Goal: Find specific page/section: Go to known website

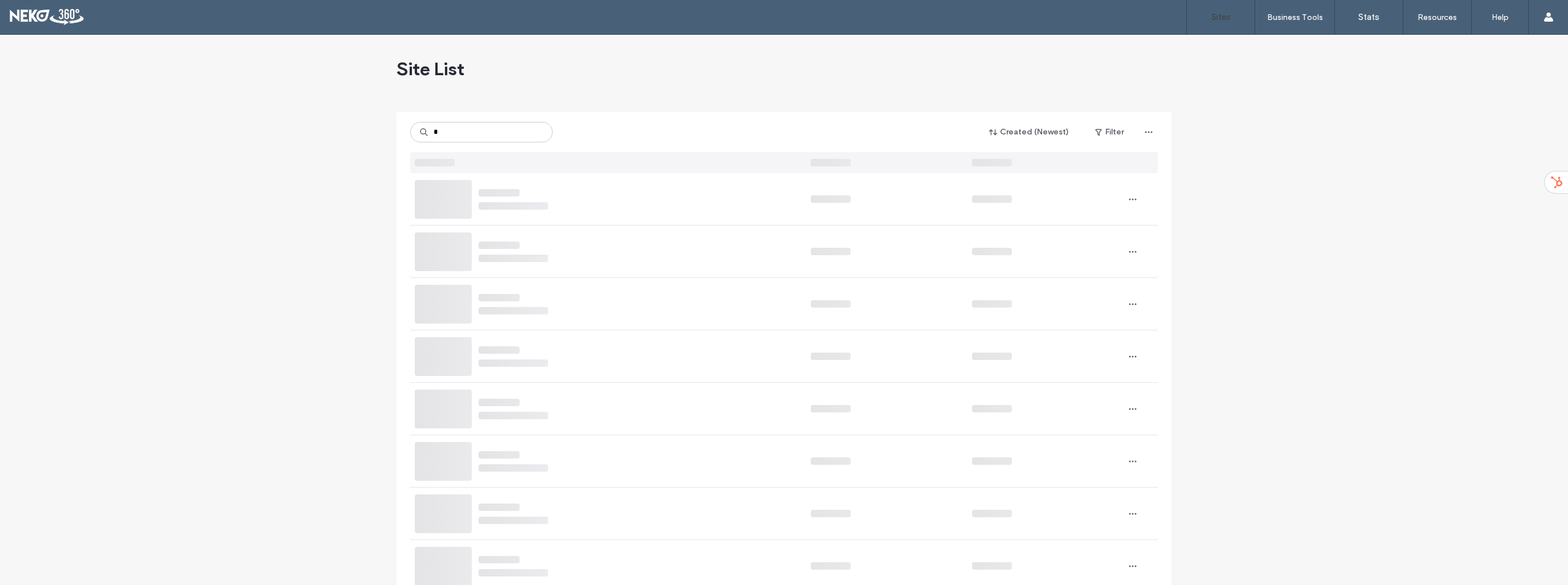
type input "*"
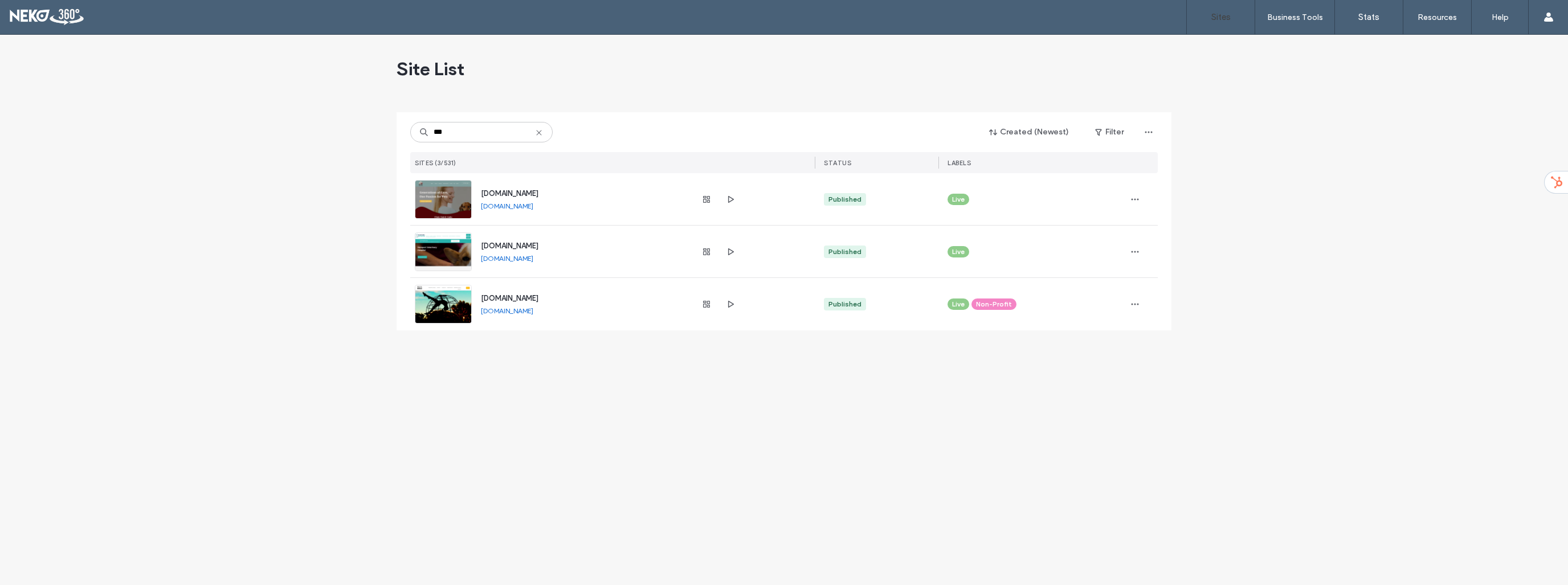
type input "***"
click at [533, 206] on link "[DOMAIN_NAME]" at bounding box center [507, 206] width 52 height 9
click at [533, 258] on link "[DOMAIN_NAME]" at bounding box center [507, 258] width 52 height 9
click at [533, 310] on link "[DOMAIN_NAME]" at bounding box center [507, 310] width 52 height 9
click at [539, 132] on use at bounding box center [538, 132] width 5 height 5
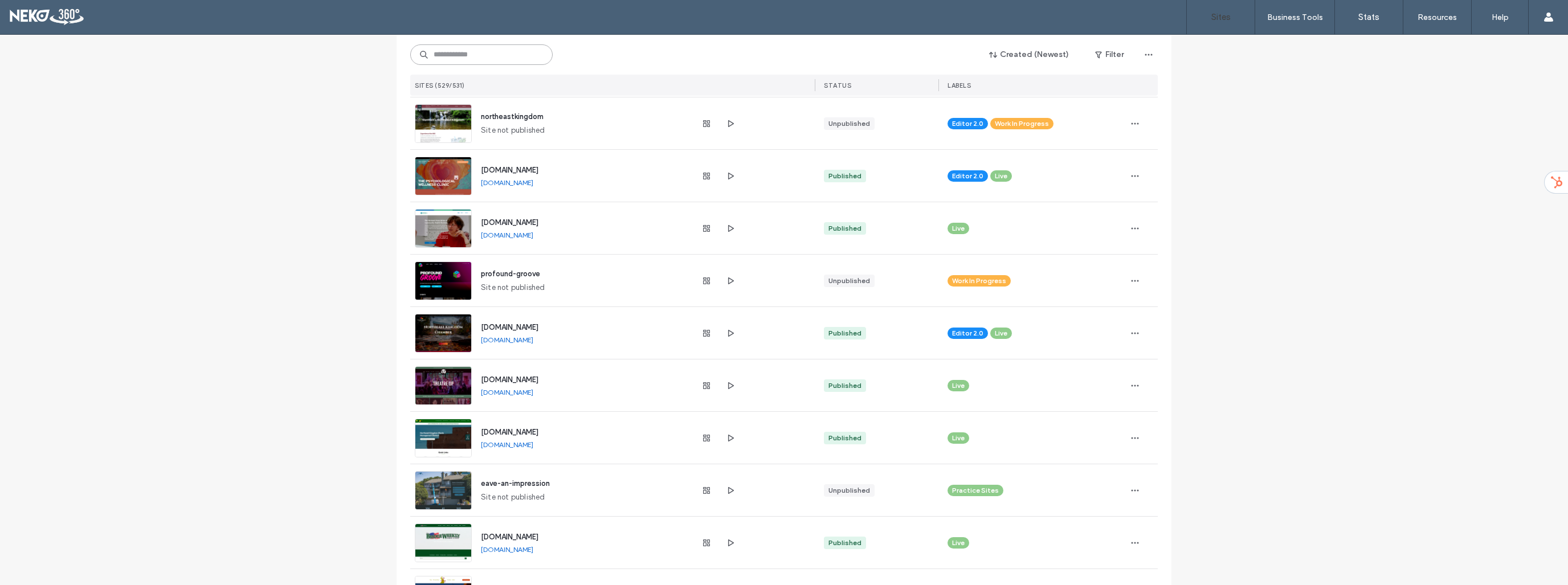
scroll to position [627, 0]
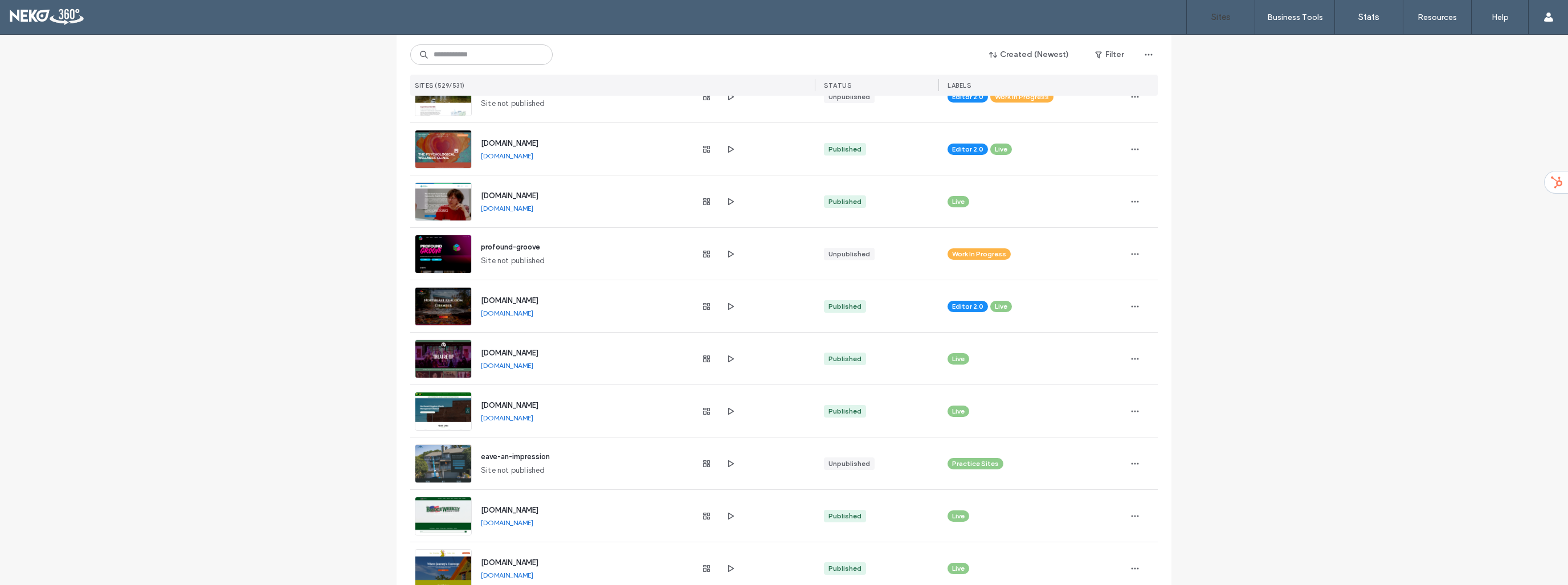
click at [533, 313] on link "[DOMAIN_NAME]" at bounding box center [507, 313] width 52 height 9
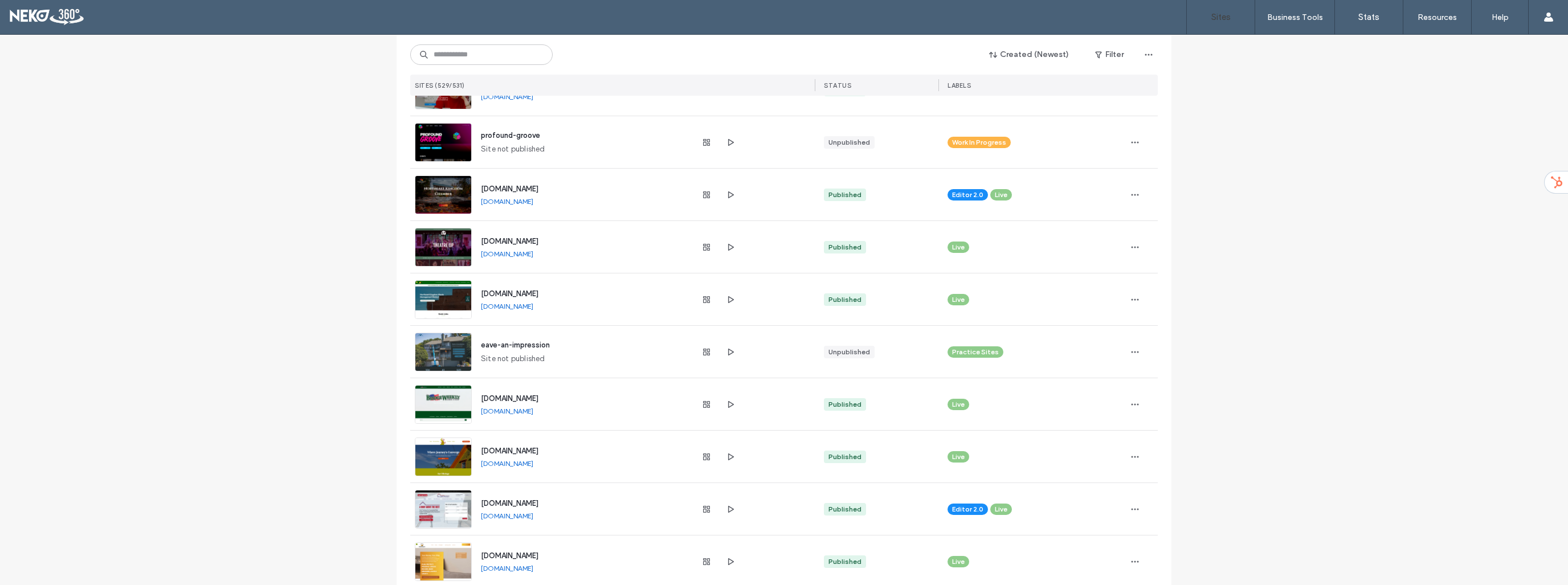
scroll to position [741, 0]
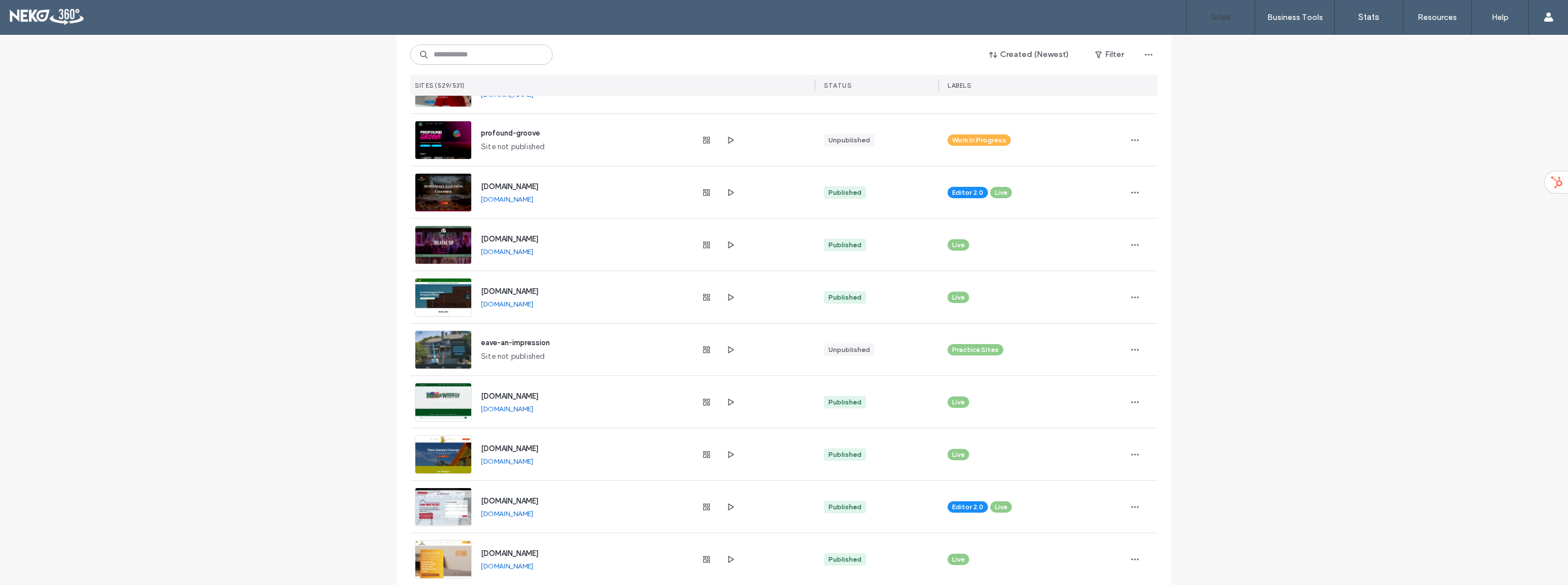
click at [526, 254] on link "[DOMAIN_NAME]" at bounding box center [507, 251] width 52 height 9
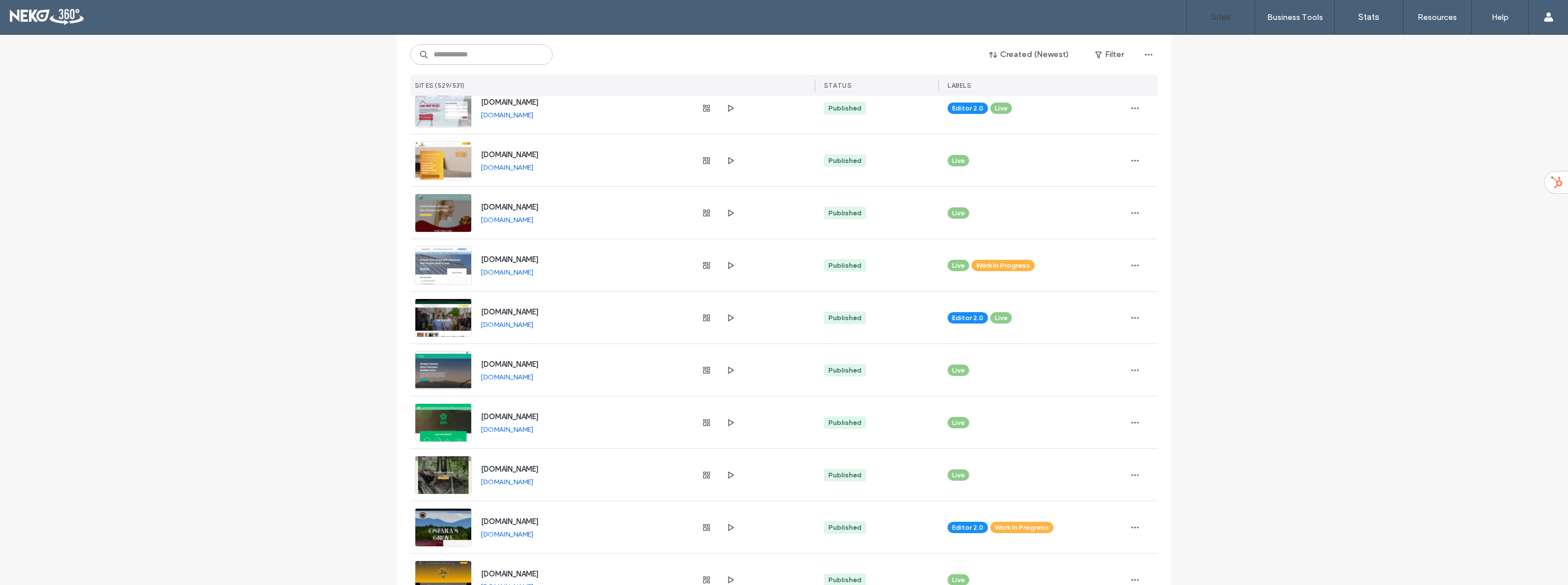
scroll to position [1198, 0]
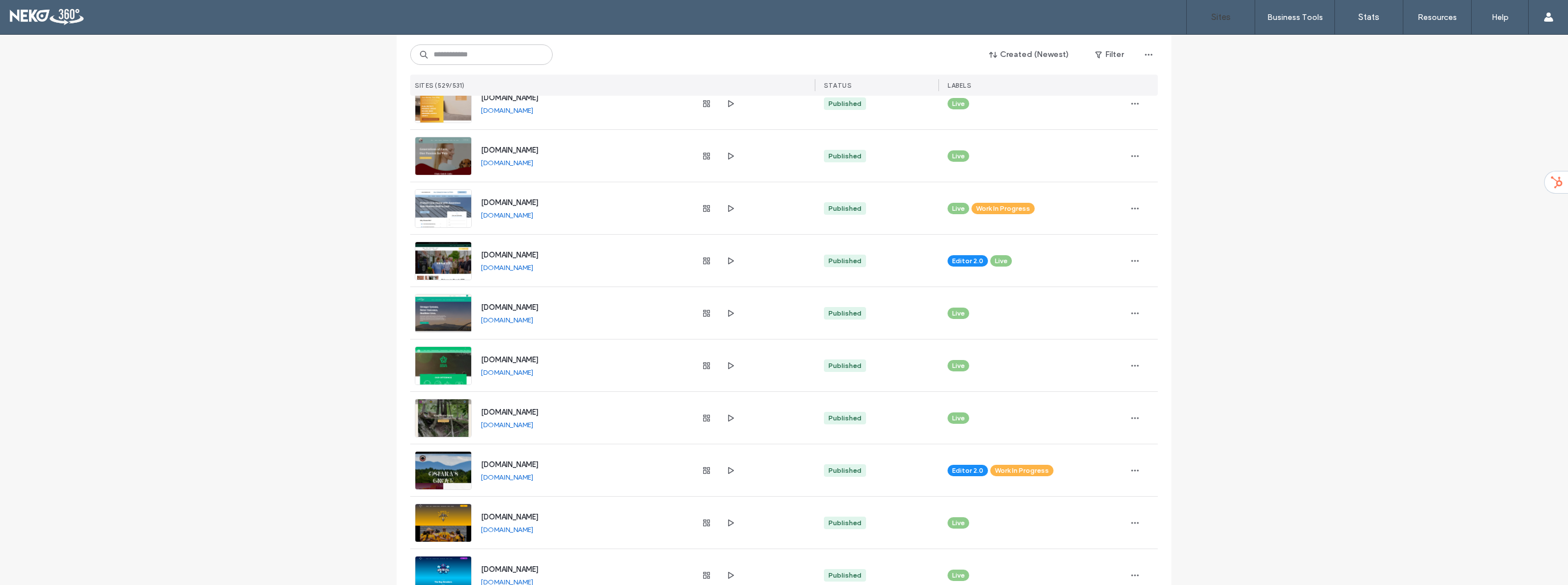
click at [533, 374] on link "[DOMAIN_NAME]" at bounding box center [507, 372] width 52 height 9
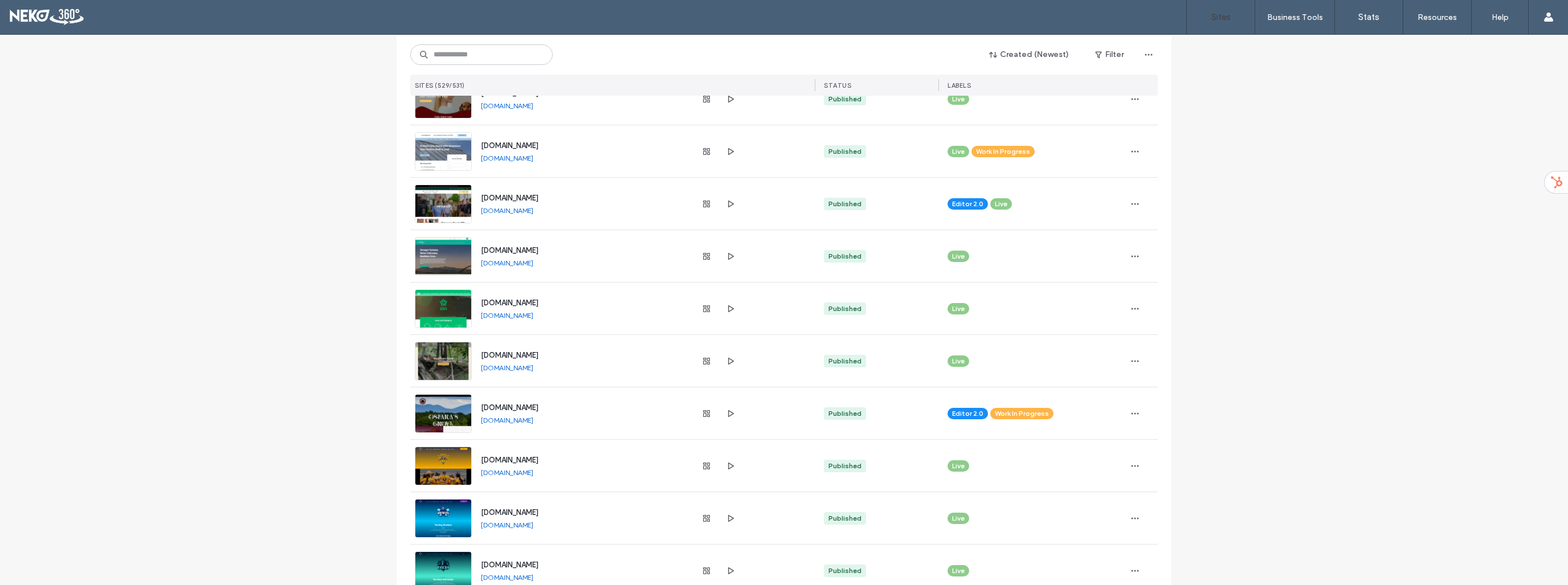
click at [531, 367] on link "[DOMAIN_NAME]" at bounding box center [507, 367] width 52 height 9
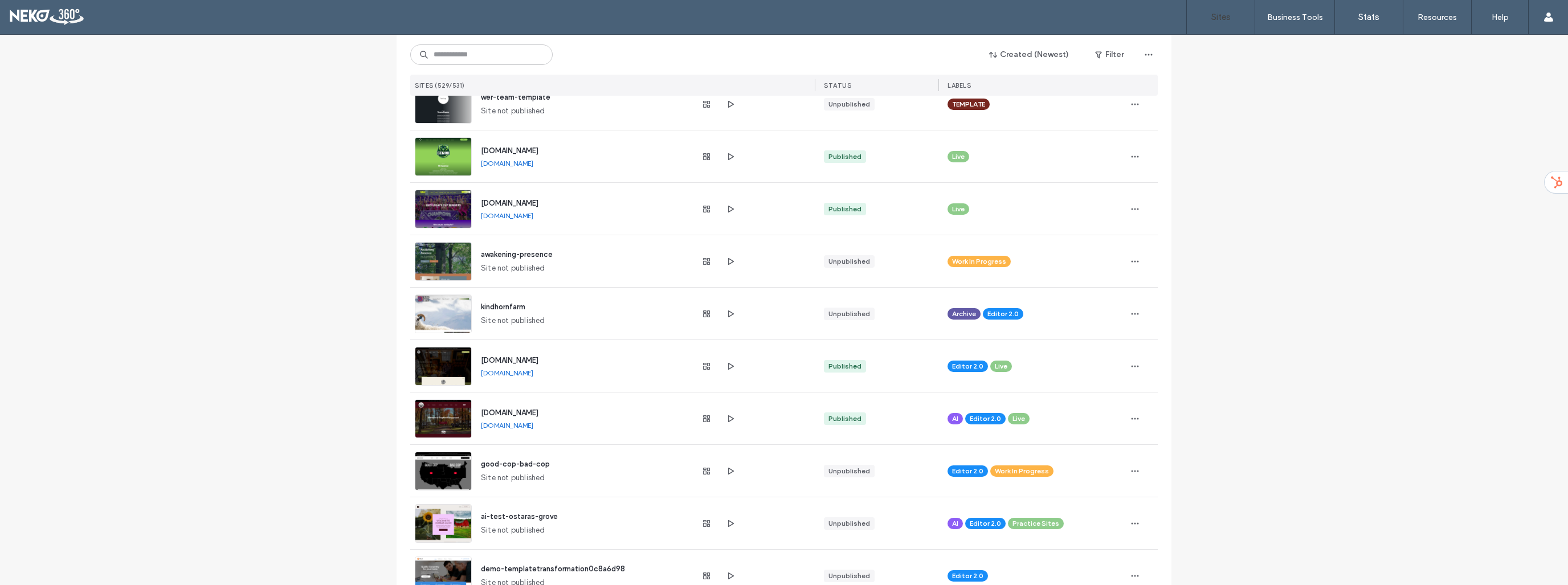
scroll to position [2052, 0]
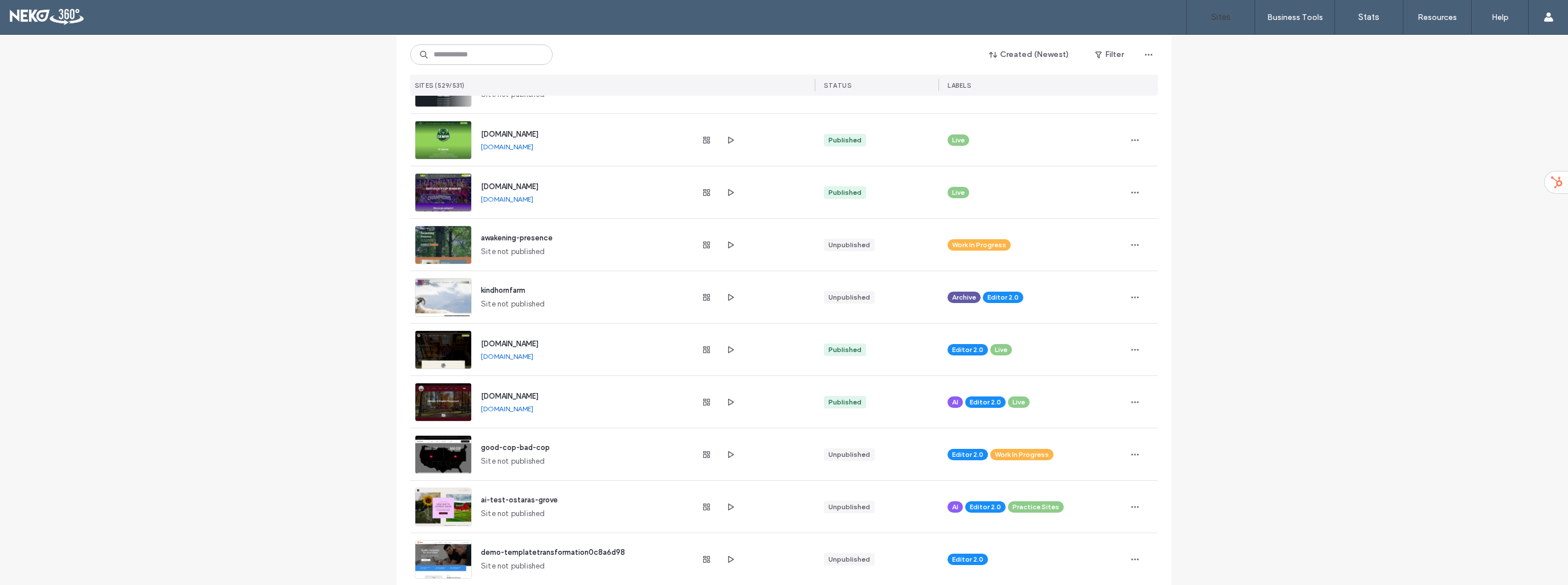
click at [533, 358] on link "[DOMAIN_NAME]" at bounding box center [507, 357] width 52 height 9
